Goal: Task Accomplishment & Management: Complete application form

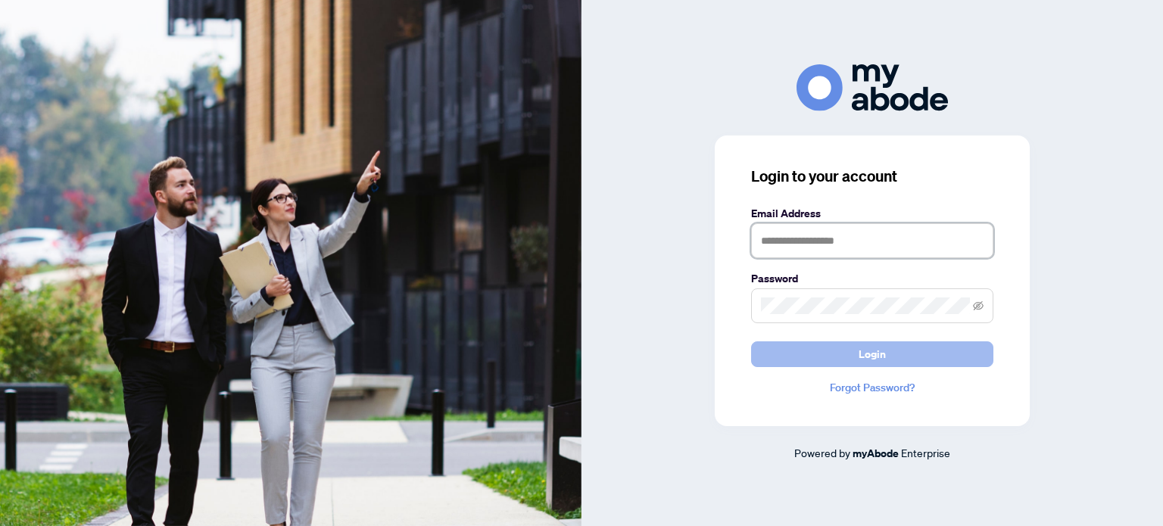
type input "**********"
click at [885, 355] on span "Login" at bounding box center [872, 354] width 27 height 24
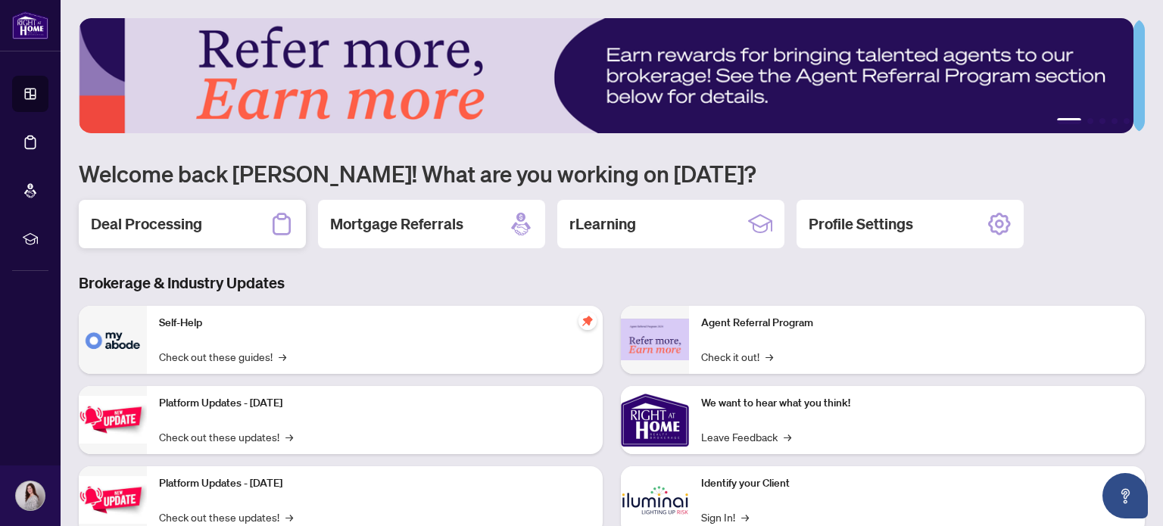
click at [161, 227] on h2 "Deal Processing" at bounding box center [146, 224] width 111 height 21
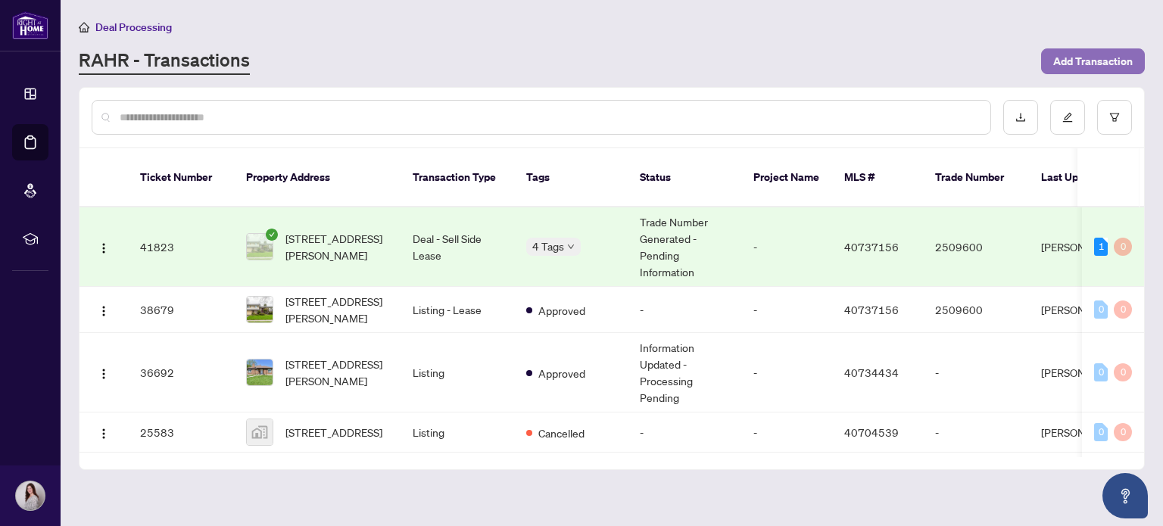
click at [1082, 66] on span "Add Transaction" at bounding box center [1094, 61] width 80 height 24
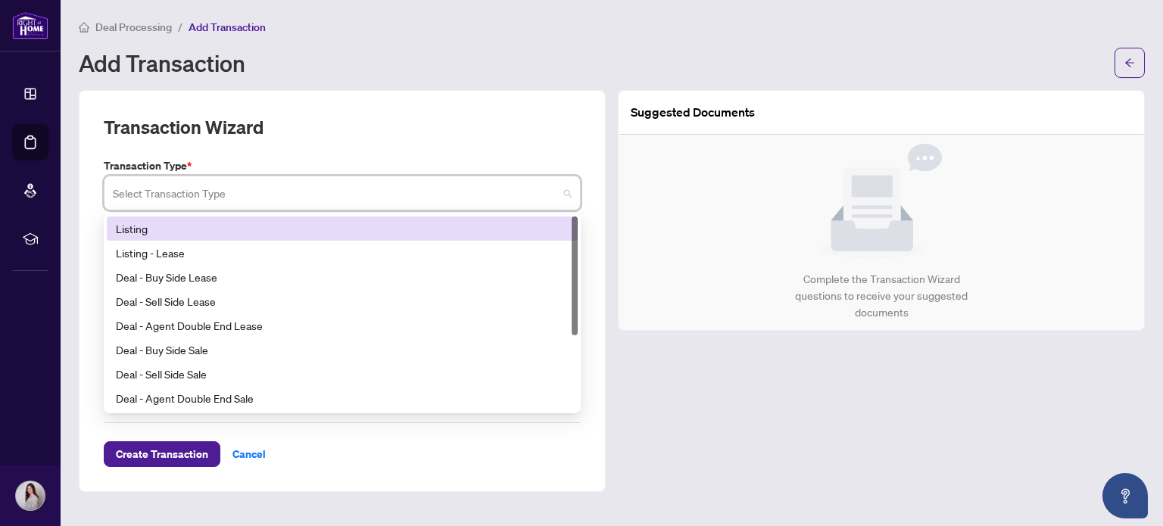
click at [220, 196] on input "search" at bounding box center [335, 195] width 445 height 33
click at [212, 221] on div "Listing" at bounding box center [342, 228] width 453 height 17
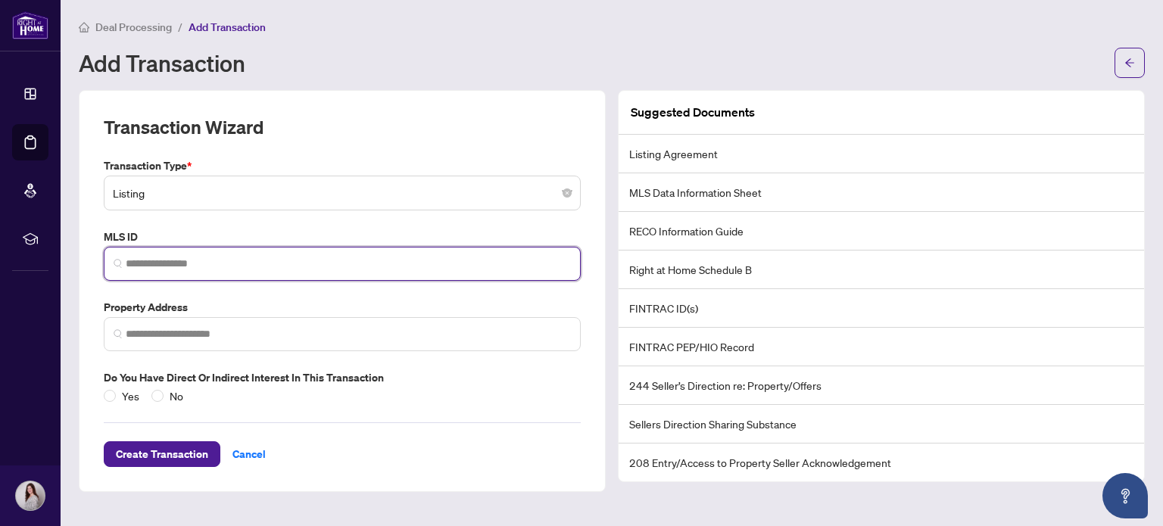
paste input "********"
type input "********"
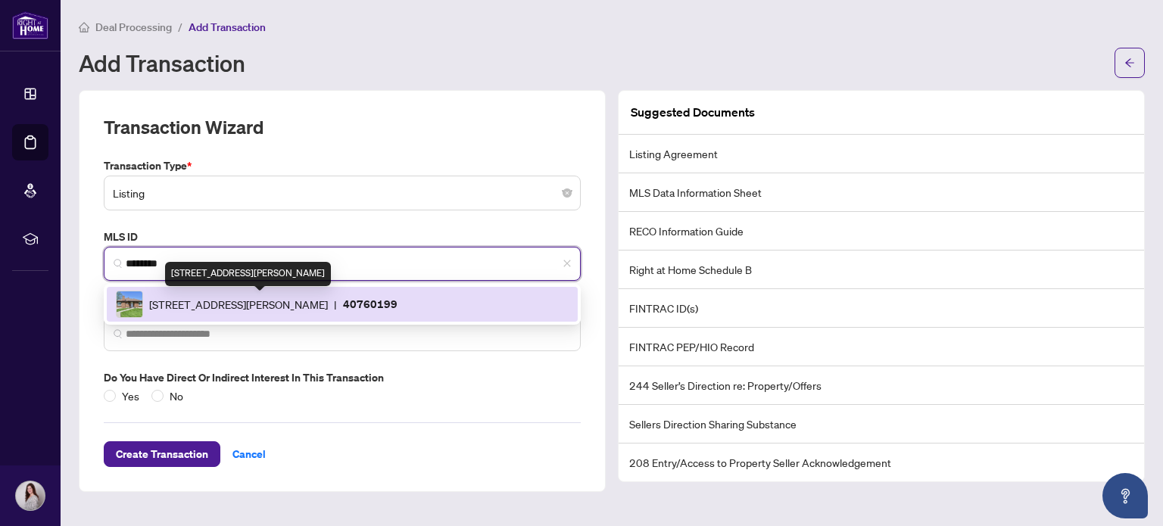
click at [216, 298] on span "[STREET_ADDRESS][PERSON_NAME]" at bounding box center [238, 304] width 179 height 17
type input "**********"
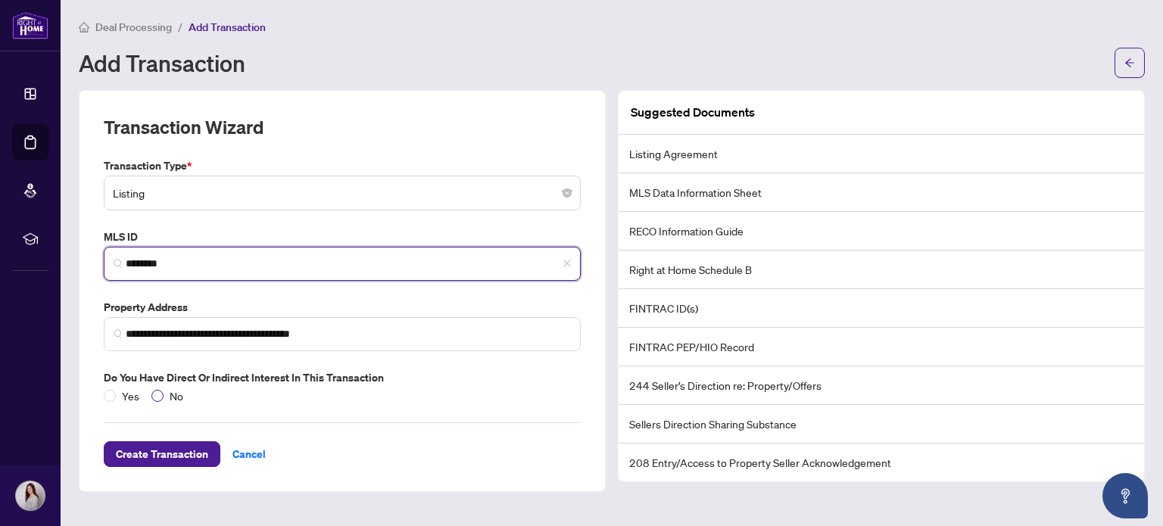
type input "********"
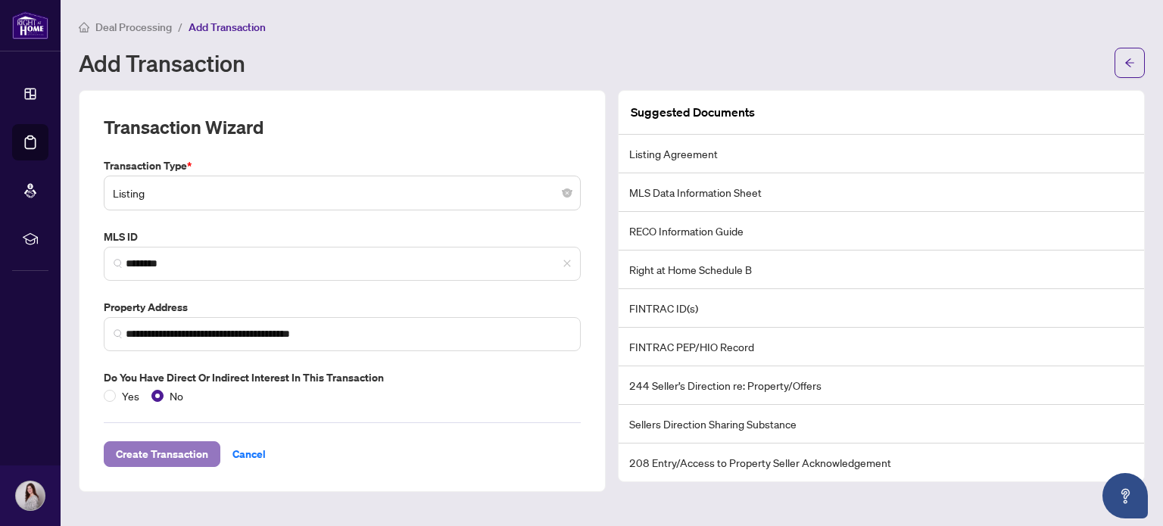
click at [189, 449] on span "Create Transaction" at bounding box center [162, 454] width 92 height 24
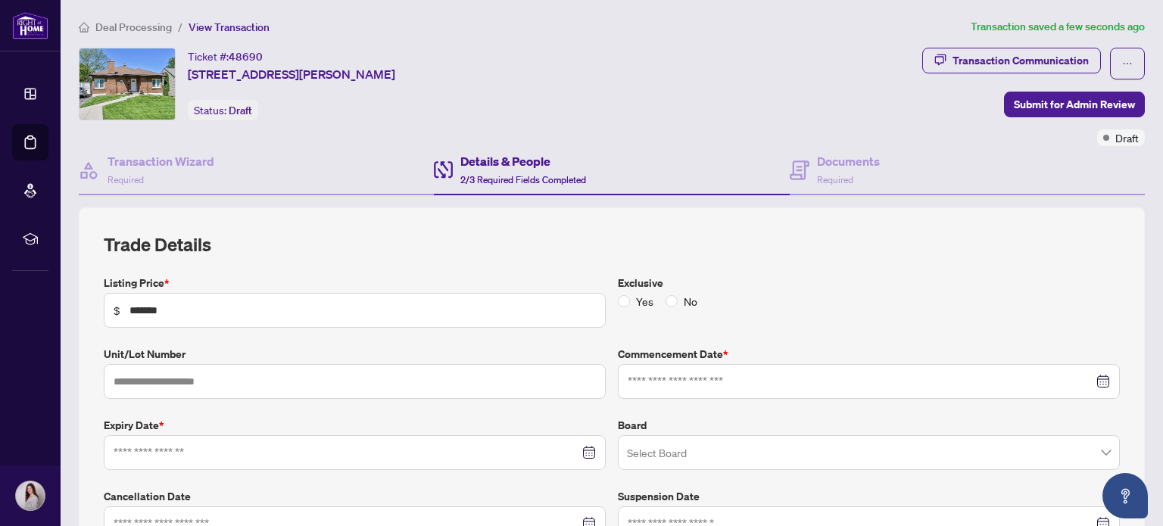
type input "**********"
click at [261, 441] on div at bounding box center [355, 453] width 502 height 35
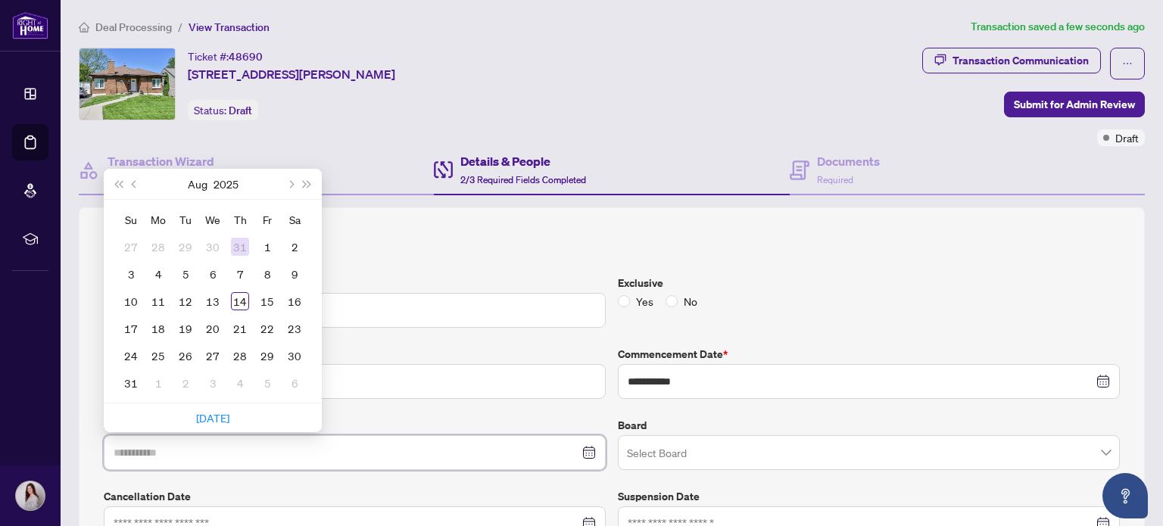
type input "**********"
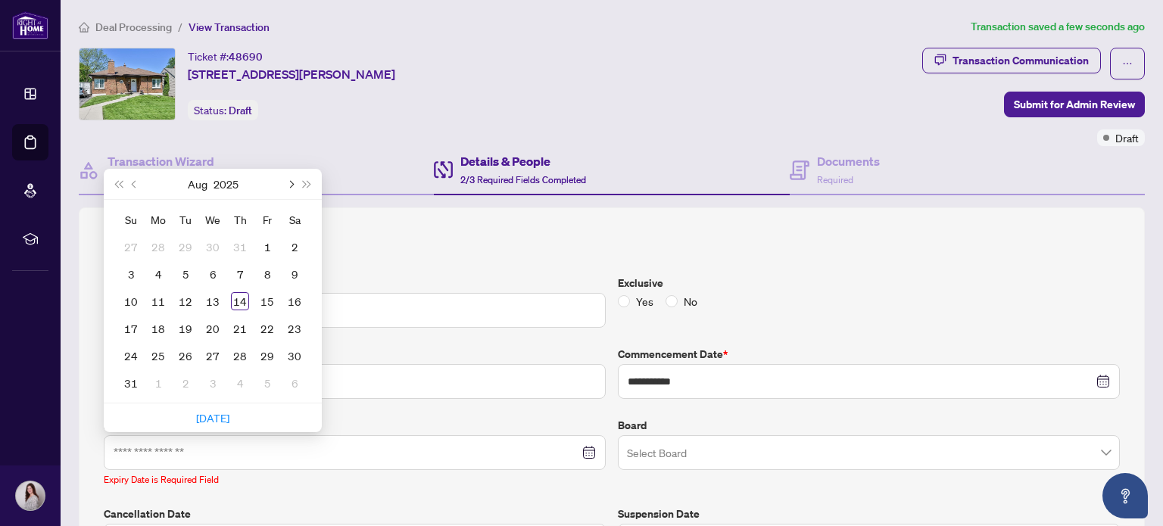
click at [289, 183] on span "Next month (PageDown)" at bounding box center [290, 184] width 8 height 8
type input "**********"
click at [268, 296] on div "17" at bounding box center [267, 301] width 18 height 18
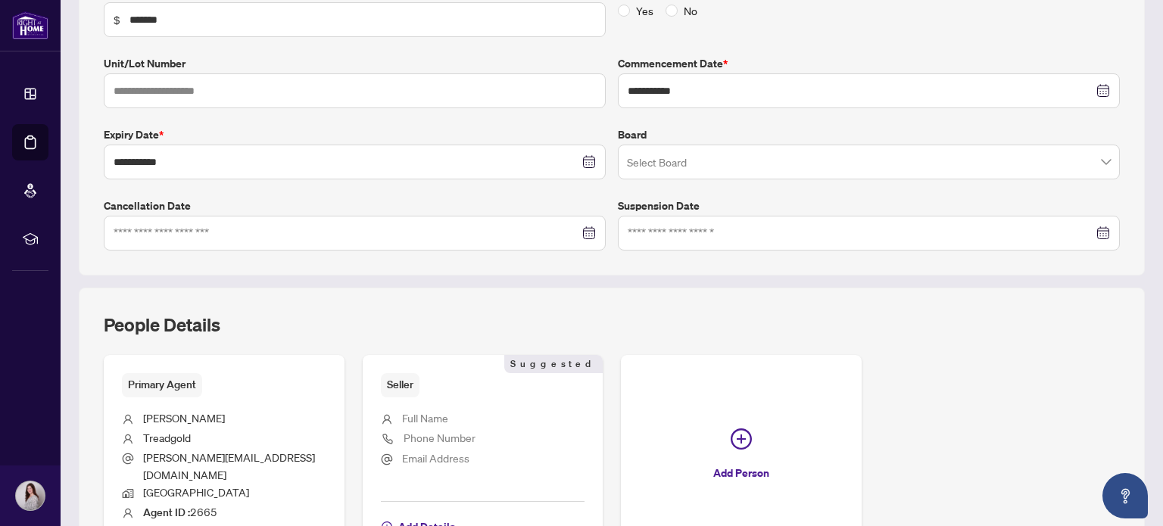
scroll to position [187, 0]
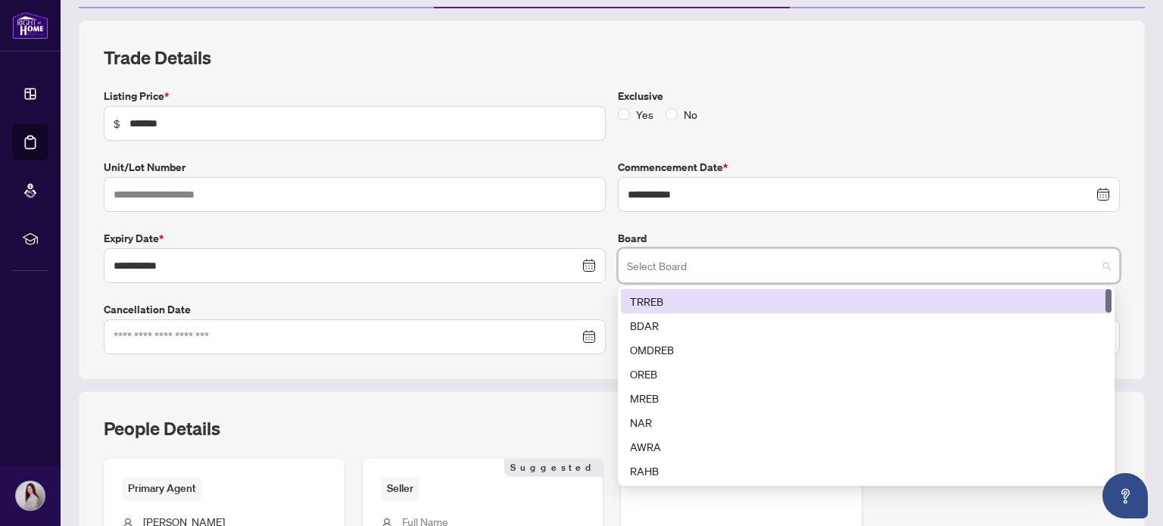
click at [692, 267] on input "search" at bounding box center [862, 267] width 470 height 33
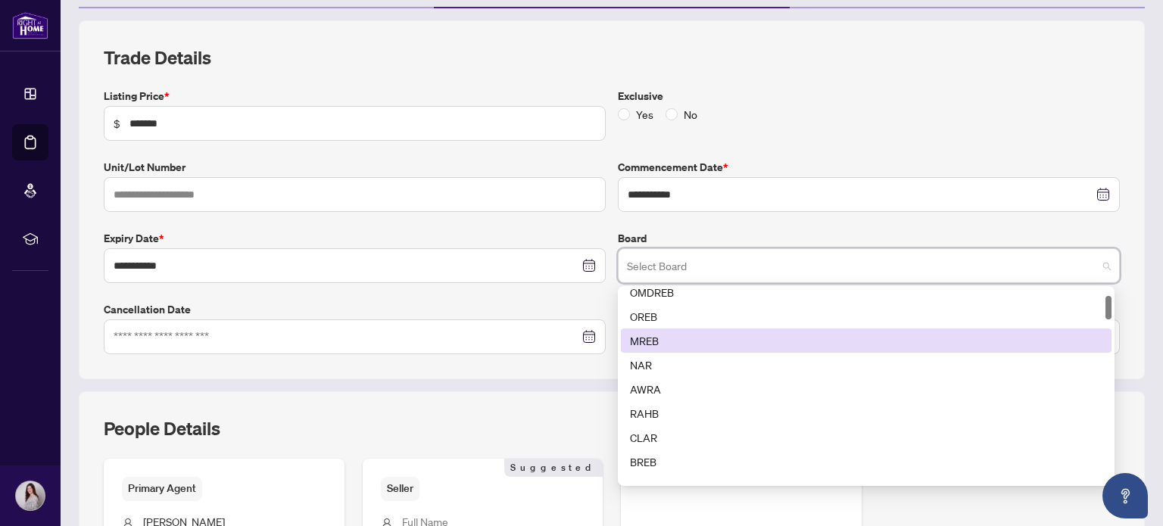
scroll to position [54, 0]
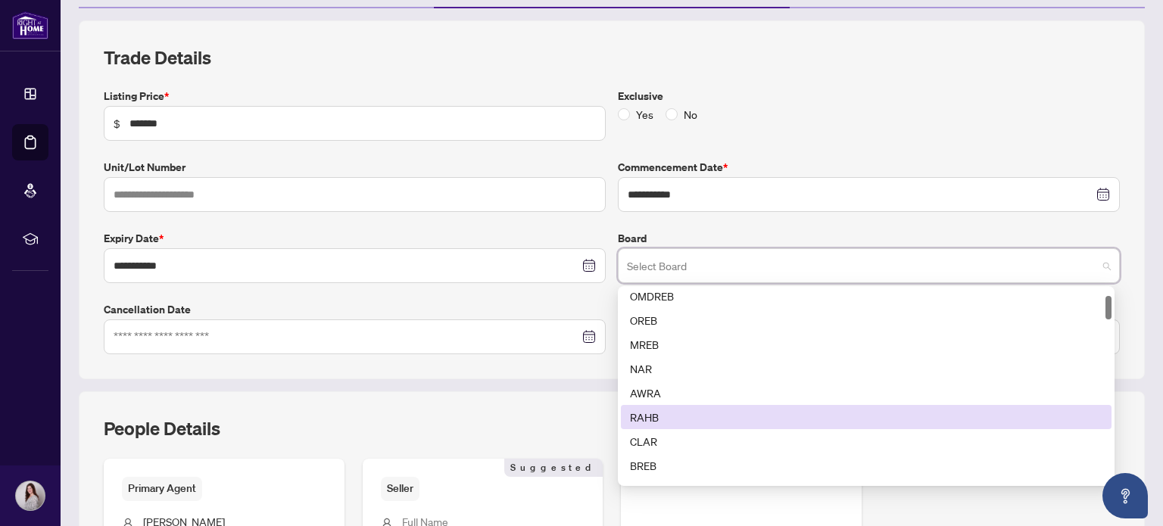
click at [664, 418] on div "RAHB" at bounding box center [866, 417] width 473 height 17
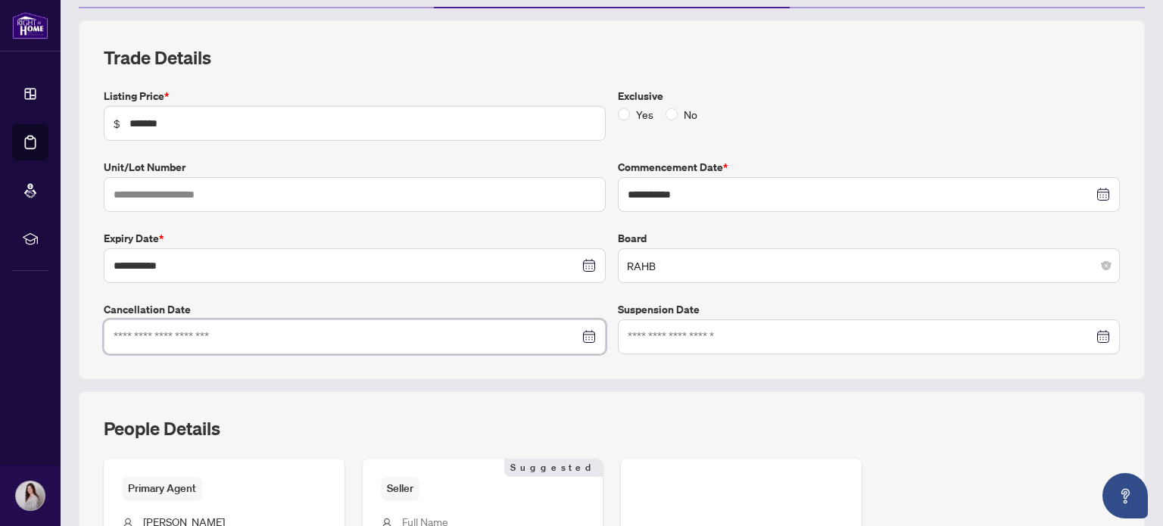
click at [411, 342] on input at bounding box center [347, 337] width 466 height 17
click at [558, 383] on div "**********" at bounding box center [612, 353] width 1079 height 667
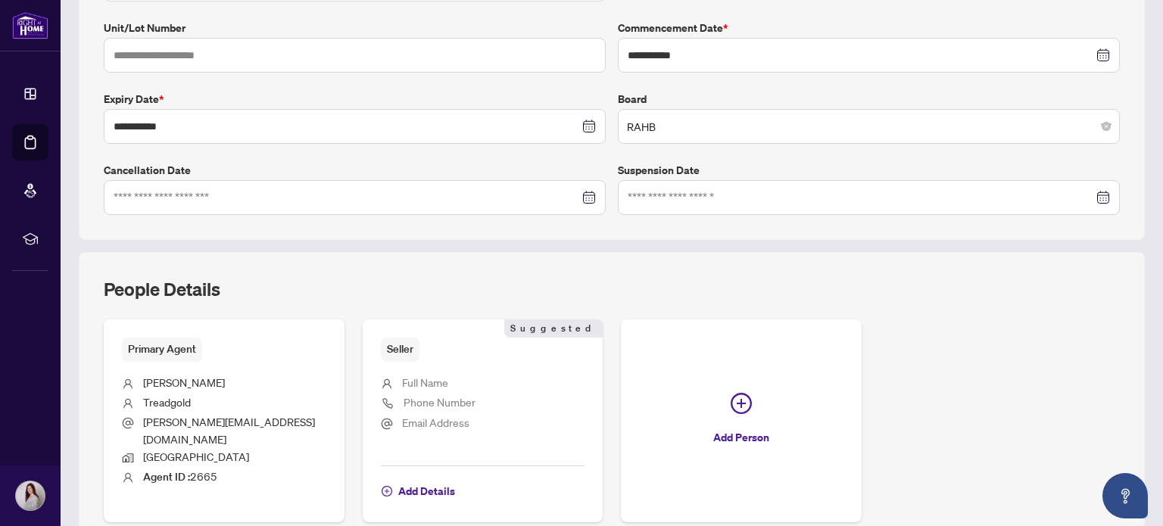
scroll to position [370, 0]
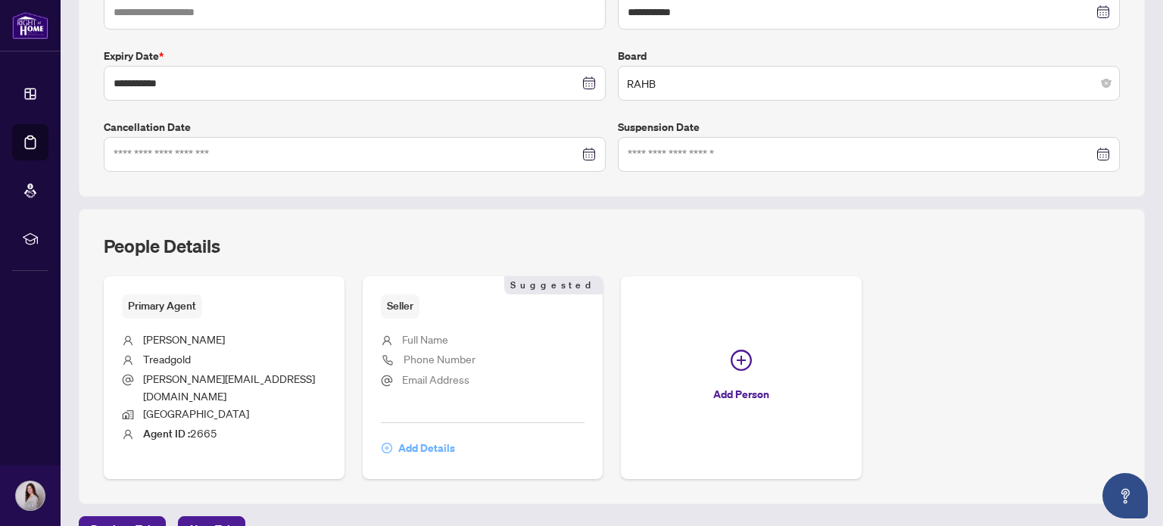
click at [427, 436] on span "Add Details" at bounding box center [426, 448] width 57 height 24
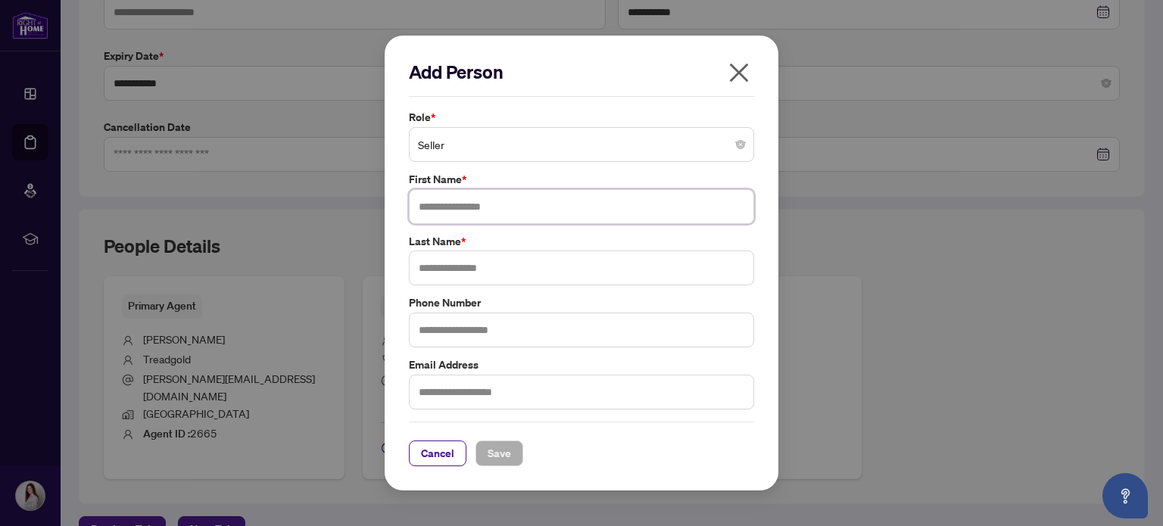
click at [495, 208] on input "text" at bounding box center [581, 206] width 345 height 35
type input "******"
click at [500, 458] on span "Save" at bounding box center [499, 454] width 23 height 24
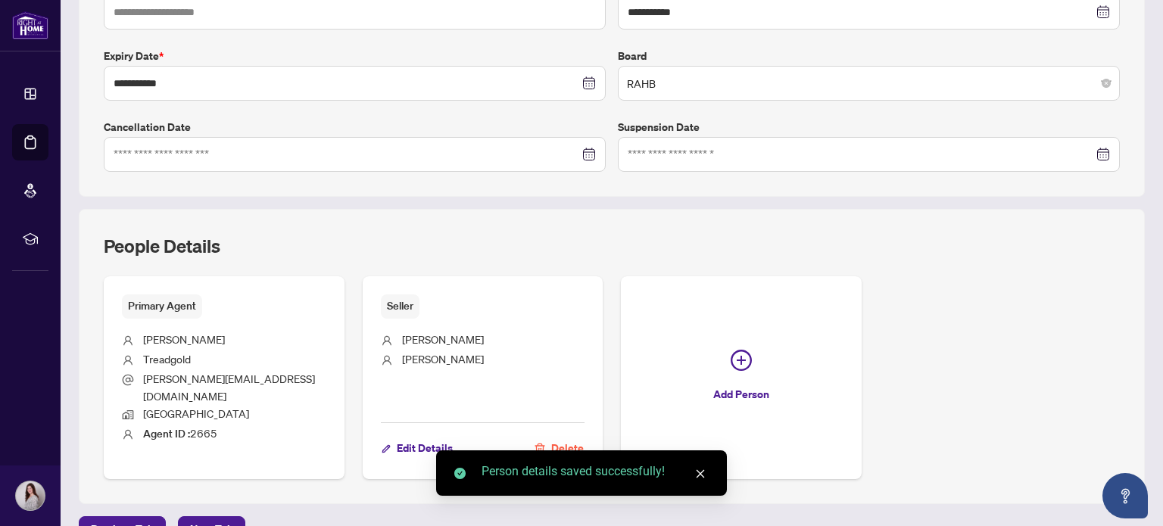
scroll to position [0, 0]
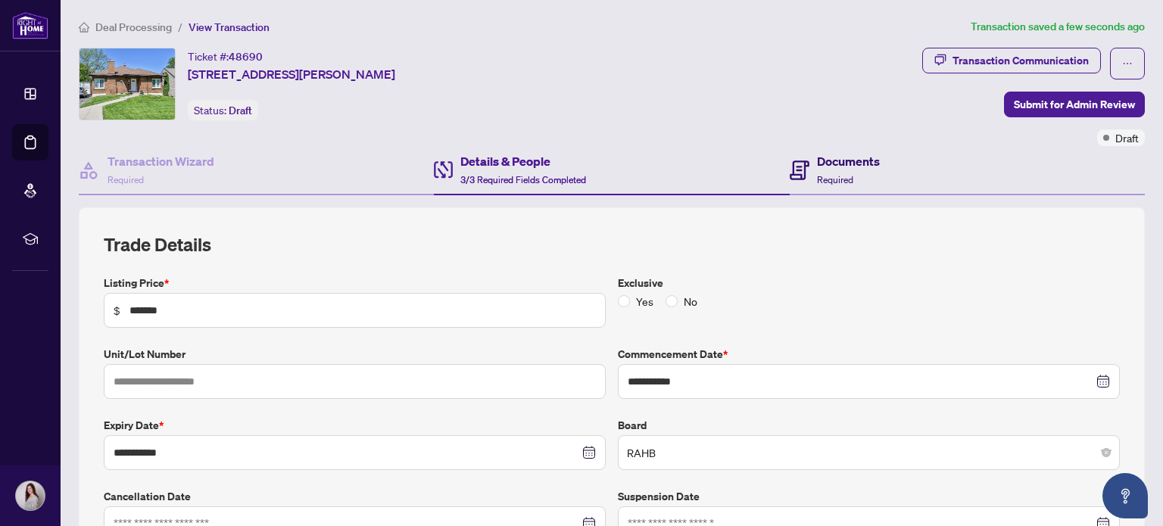
click at [859, 164] on h4 "Documents" at bounding box center [848, 161] width 63 height 18
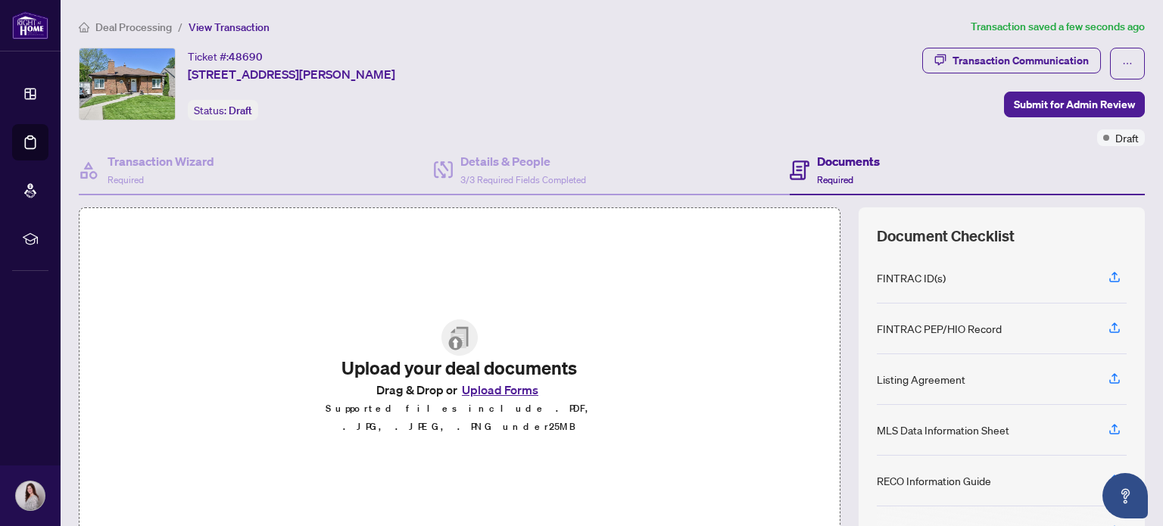
click at [504, 396] on button "Upload Forms" at bounding box center [501, 390] width 86 height 20
click at [513, 395] on button "Upload Forms" at bounding box center [501, 390] width 86 height 20
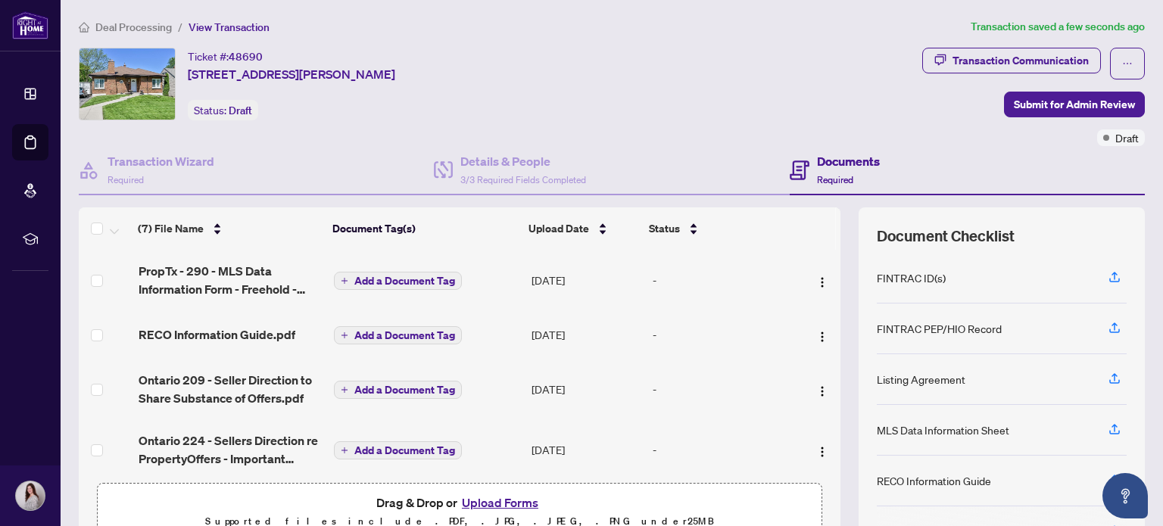
drag, startPoint x: 448, startPoint y: 323, endPoint x: 433, endPoint y: 334, distance: 17.9
click at [433, 334] on span "Add a Document Tag" at bounding box center [405, 335] width 101 height 11
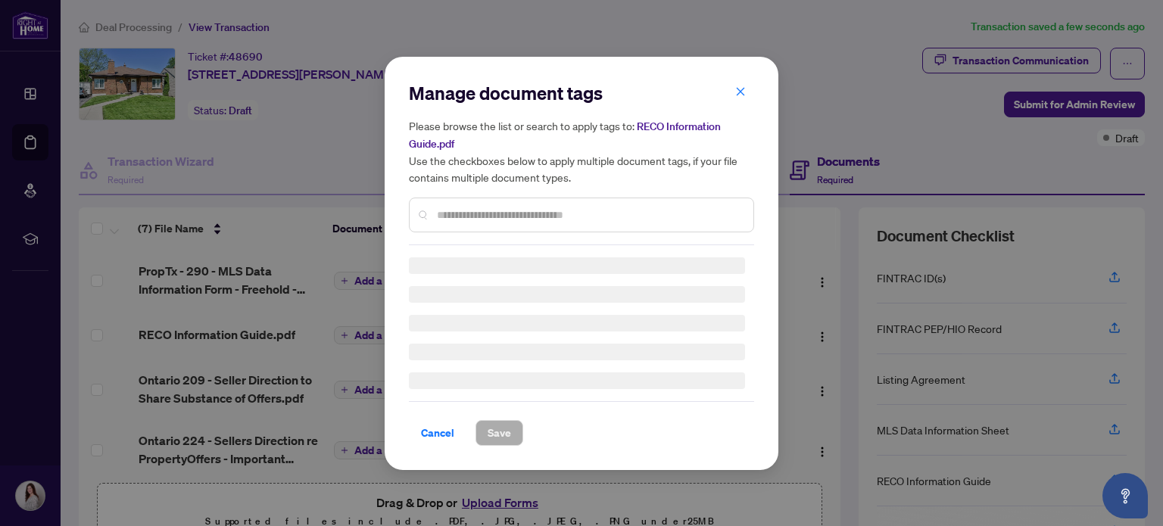
click at [433, 334] on div at bounding box center [581, 324] width 345 height 132
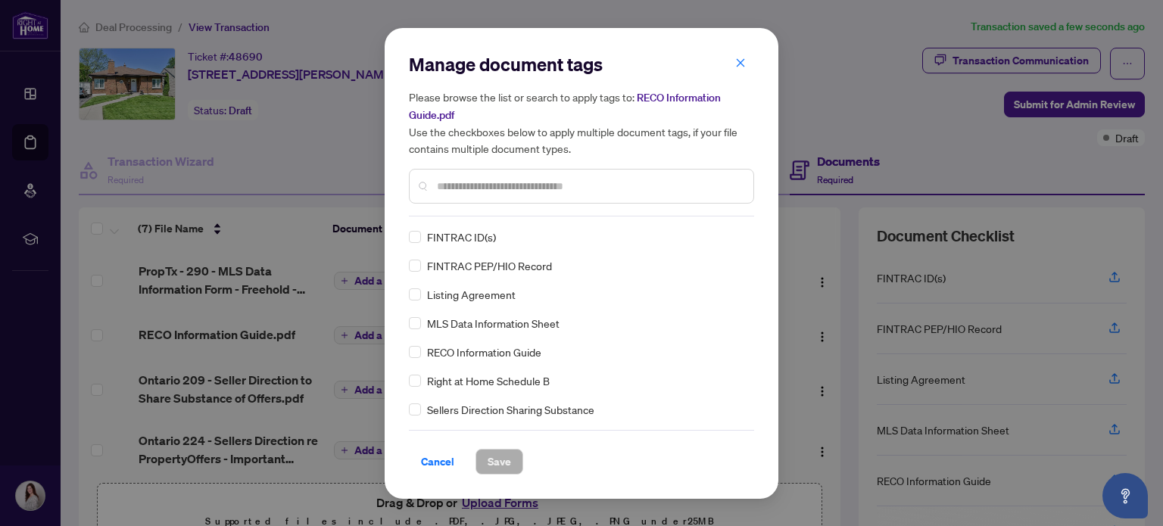
click at [407, 355] on div "Manage document tags Please browse the list or search to apply tags to: RECO In…" at bounding box center [582, 263] width 394 height 471
click at [485, 454] on button "Save" at bounding box center [500, 462] width 48 height 26
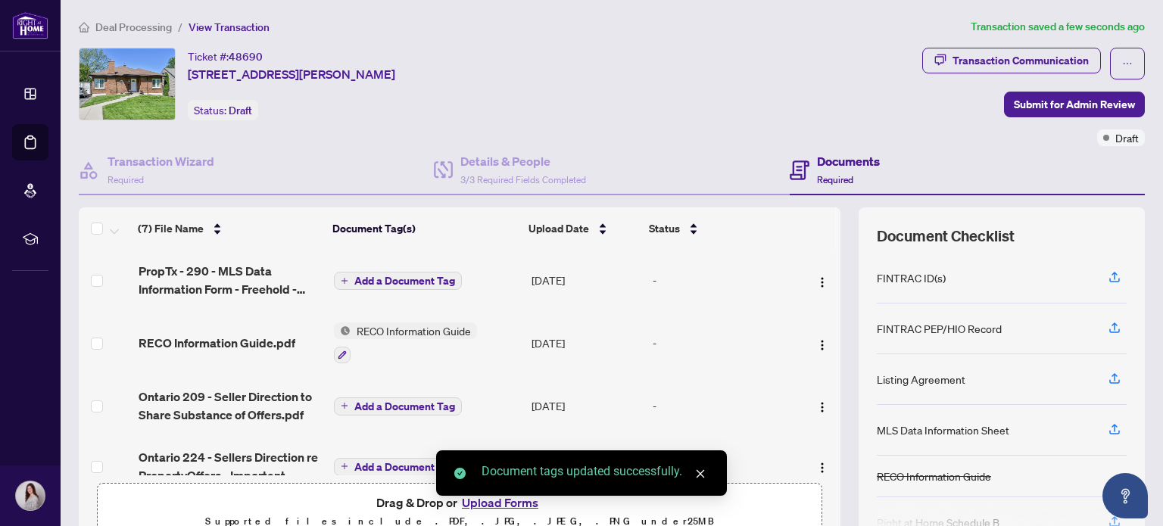
click at [355, 281] on span "Add a Document Tag" at bounding box center [405, 281] width 101 height 11
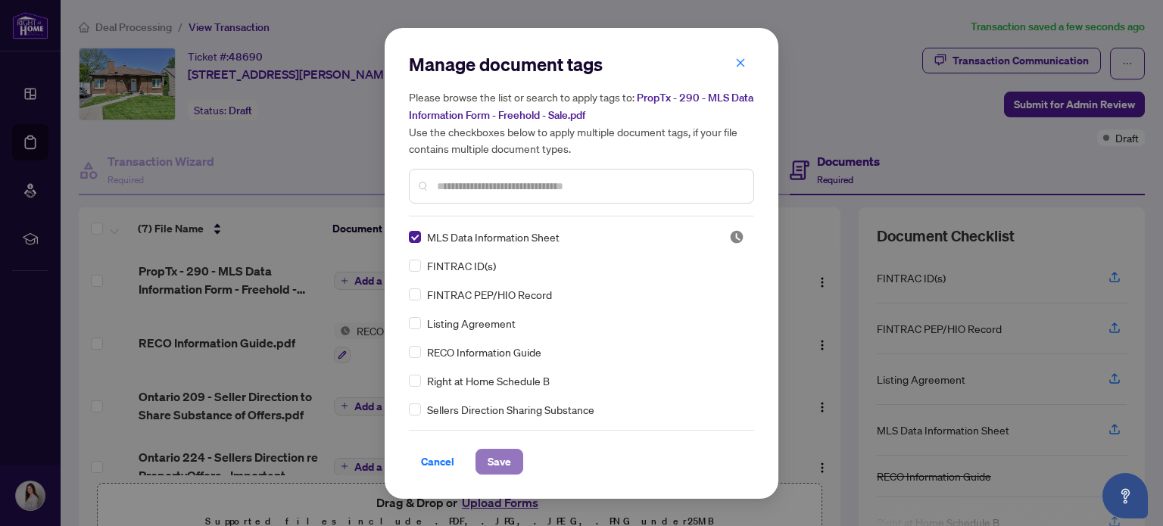
click at [497, 469] on span "Save" at bounding box center [499, 462] width 23 height 24
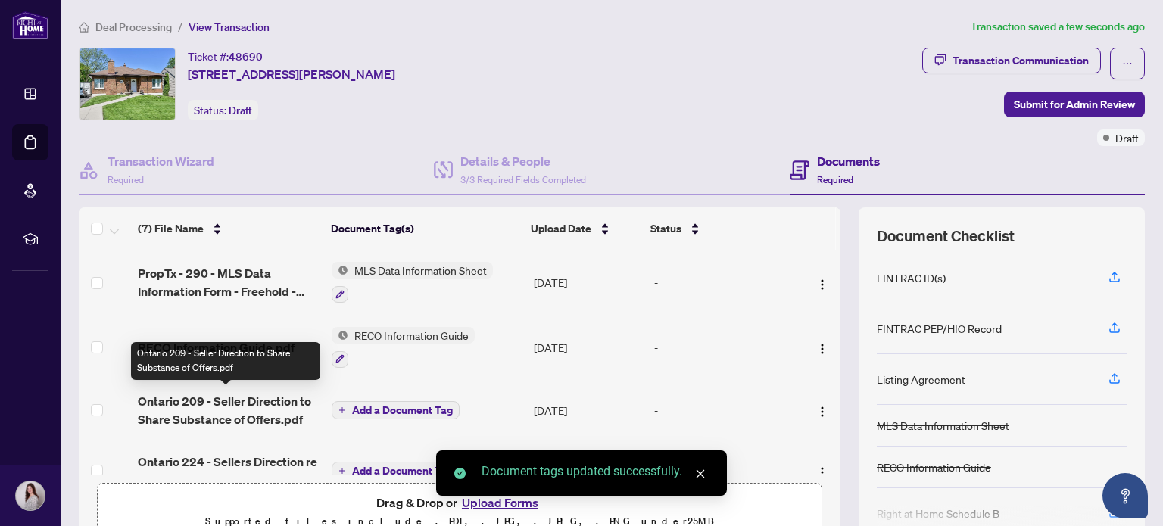
click at [313, 412] on span "Ontario 209 - Seller Direction to Share Substance of Offers.pdf" at bounding box center [229, 410] width 182 height 36
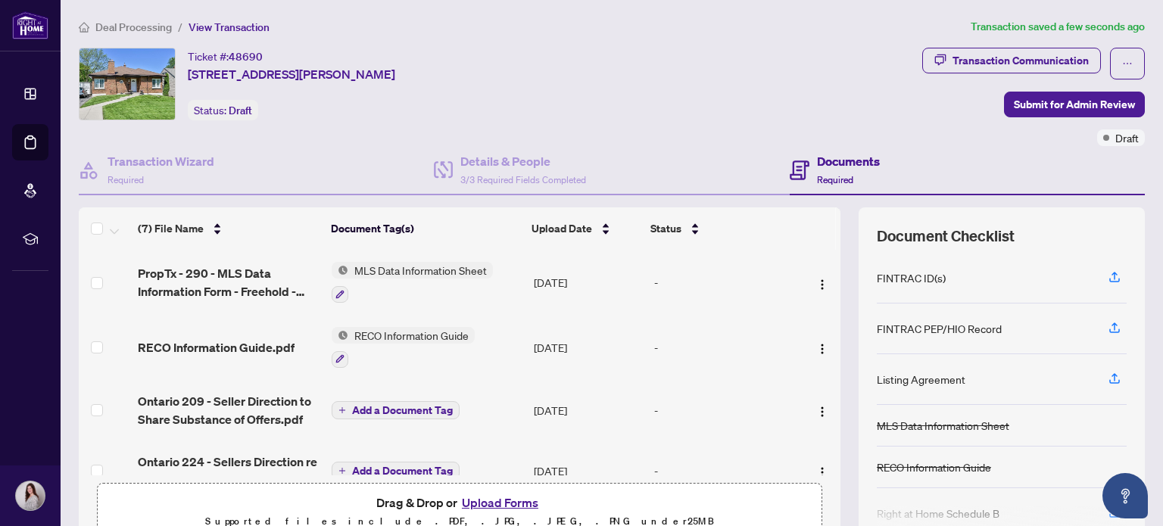
click at [384, 361] on div at bounding box center [403, 359] width 143 height 18
click at [503, 342] on td "RECO Information Guide" at bounding box center [427, 347] width 202 height 65
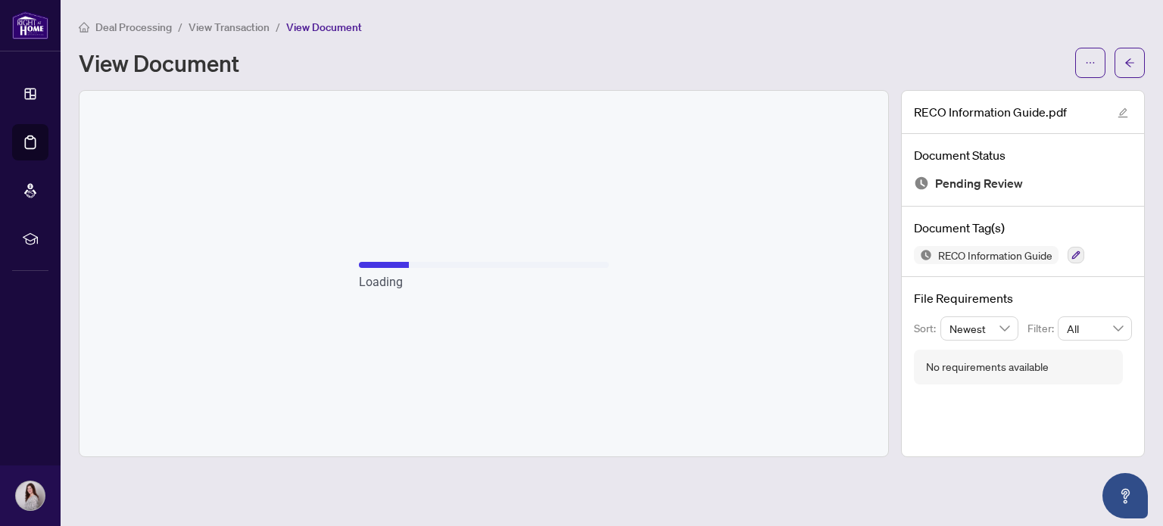
click at [209, 30] on span "View Transaction" at bounding box center [229, 27] width 81 height 14
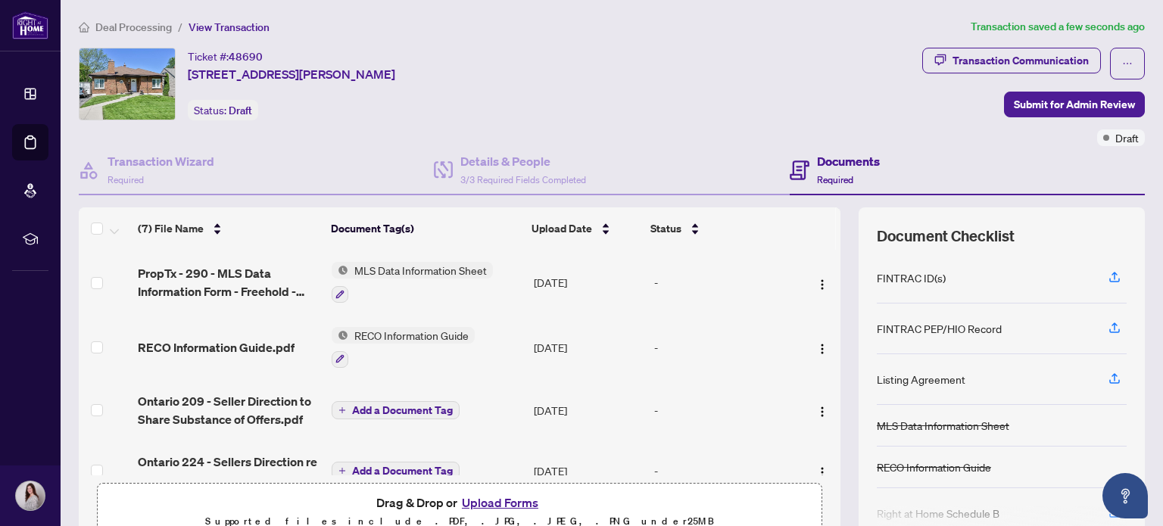
click at [383, 414] on span "Add a Document Tag" at bounding box center [402, 410] width 101 height 11
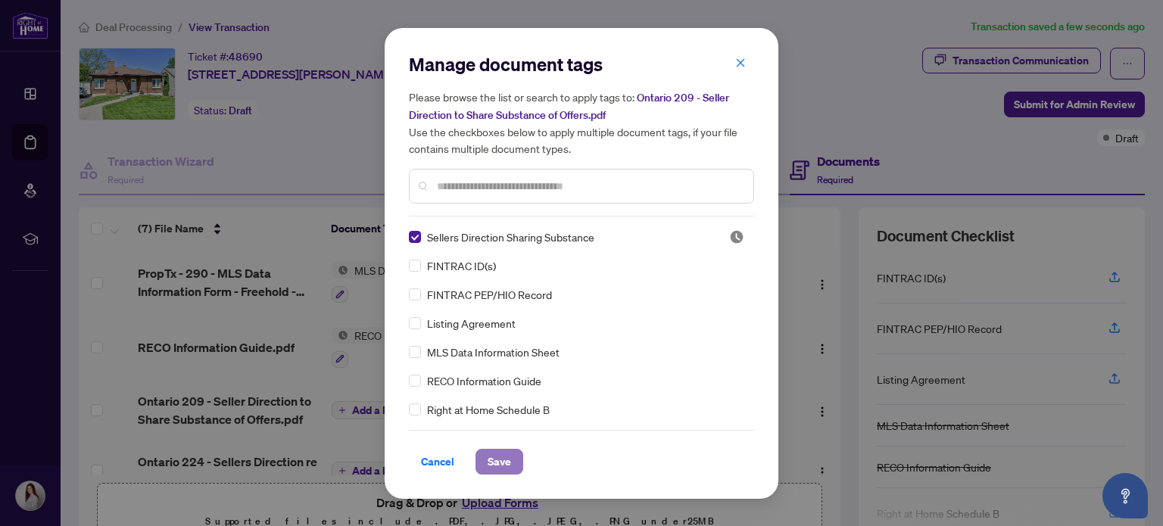
click at [495, 455] on span "Save" at bounding box center [499, 462] width 23 height 24
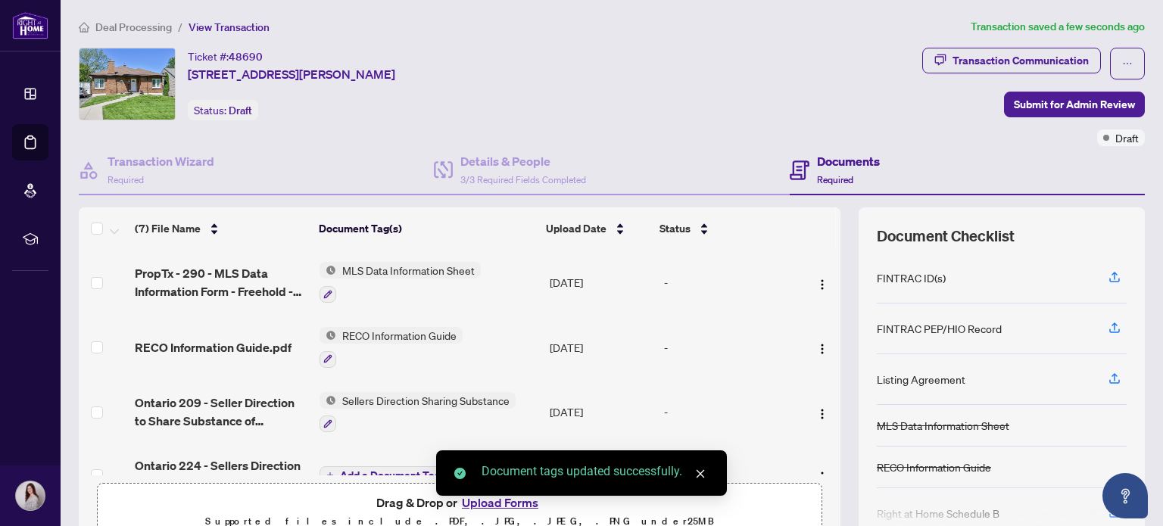
scroll to position [141, 0]
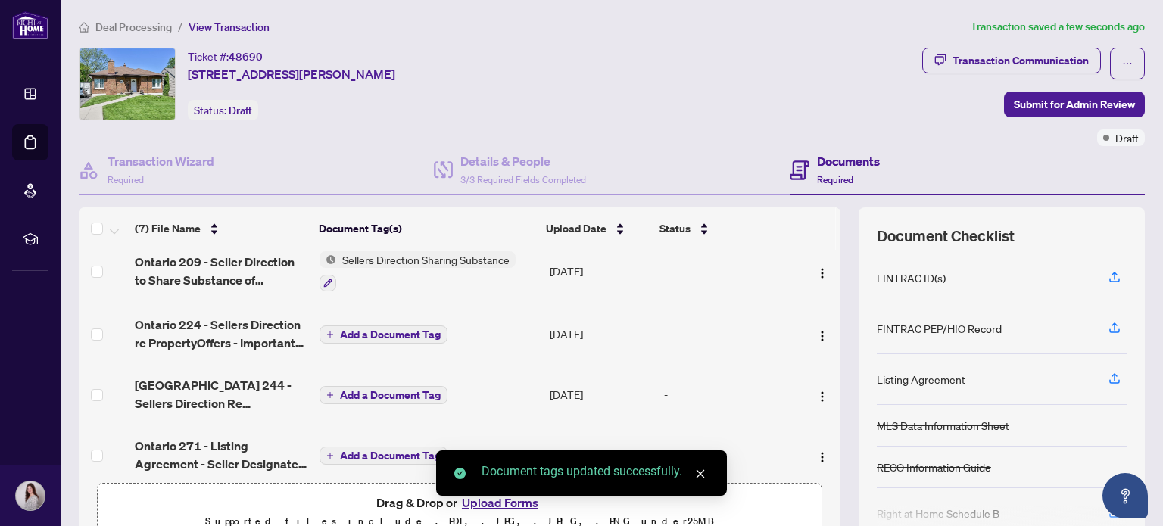
click at [417, 342] on td "Add a Document Tag" at bounding box center [429, 334] width 230 height 61
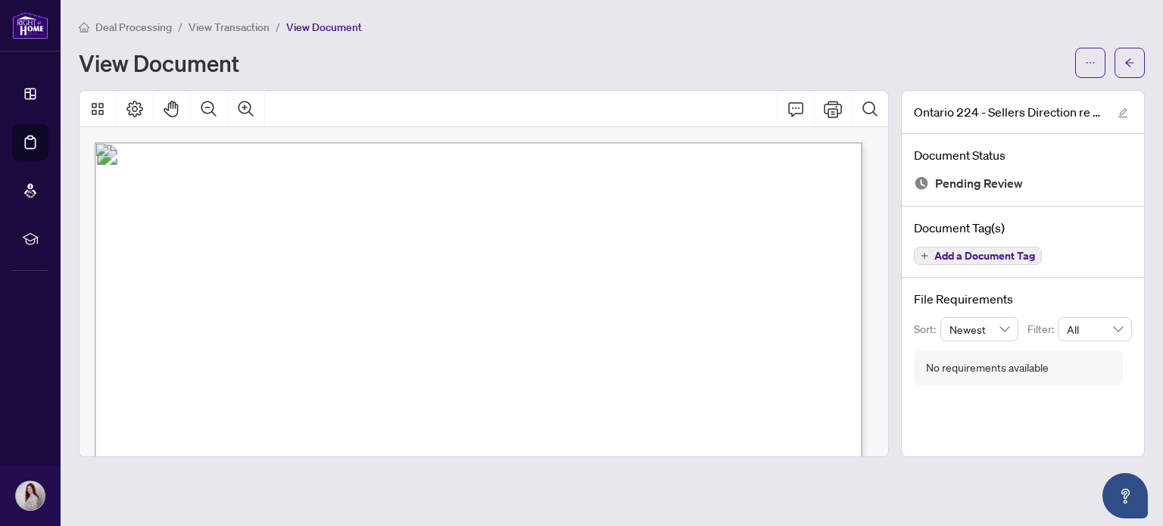
scroll to position [151, 0]
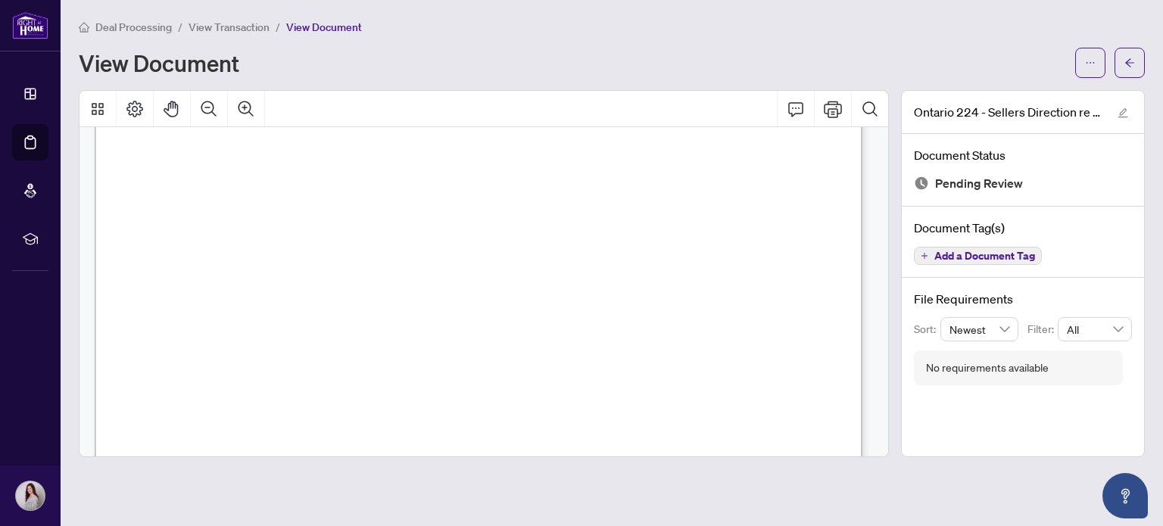
click at [226, 30] on span "View Transaction" at bounding box center [229, 27] width 81 height 14
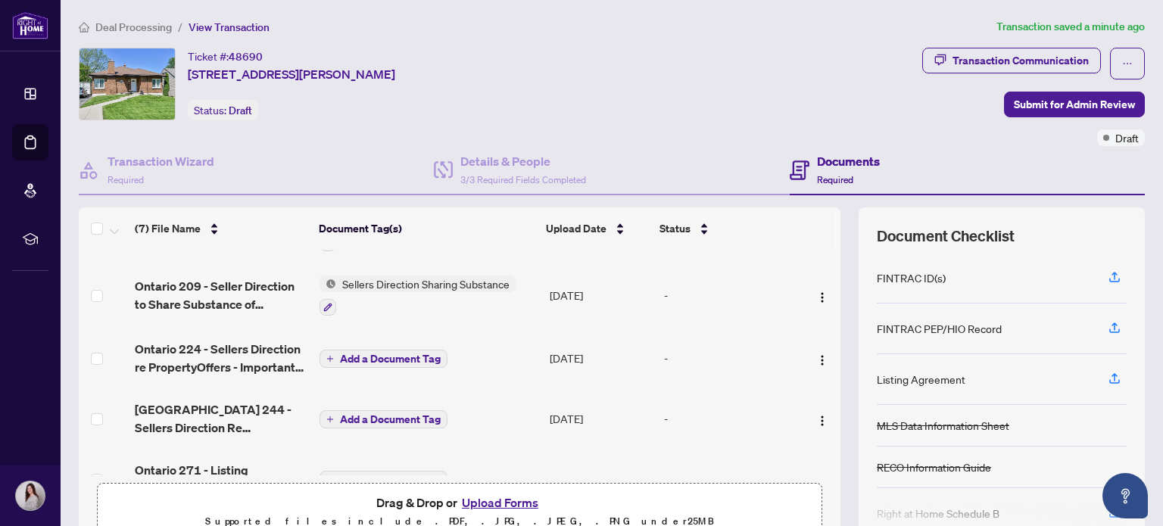
scroll to position [115, 0]
click at [1033, 109] on span "Submit for Admin Review" at bounding box center [1074, 104] width 121 height 24
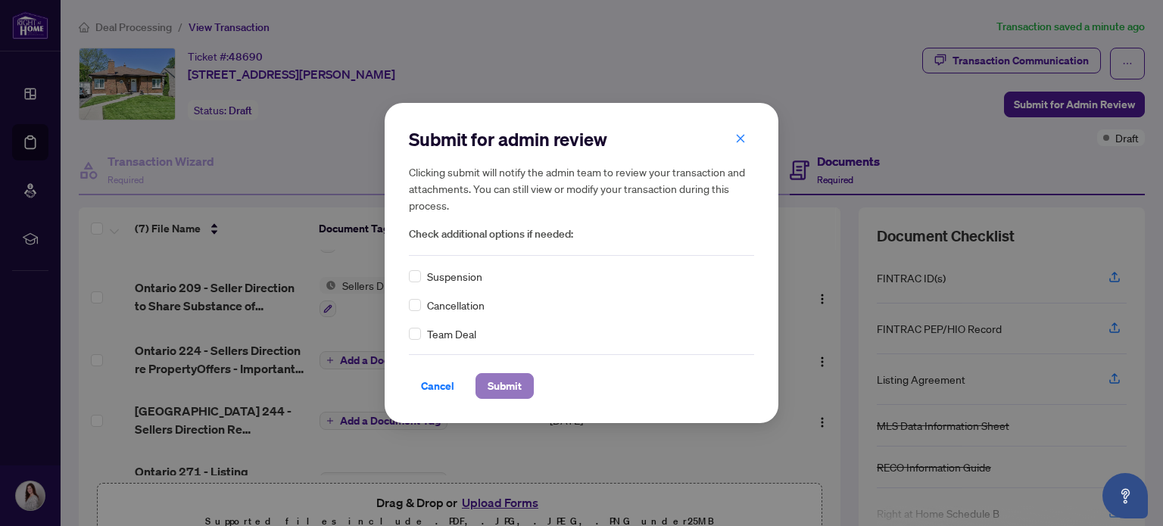
click at [503, 384] on span "Submit" at bounding box center [505, 386] width 34 height 24
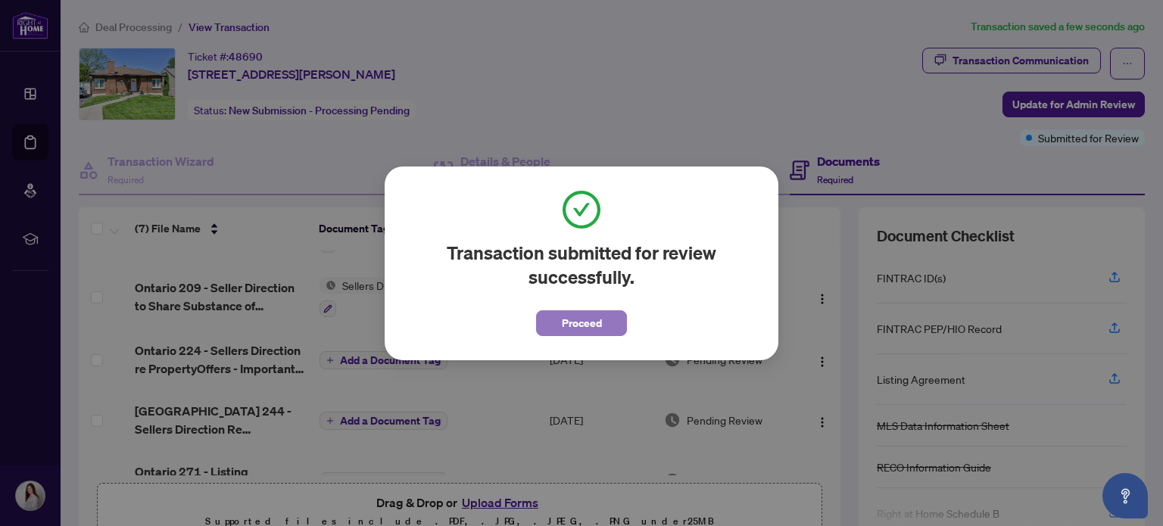
click at [589, 316] on span "Proceed" at bounding box center [582, 323] width 40 height 24
